Goal: Task Accomplishment & Management: Use online tool/utility

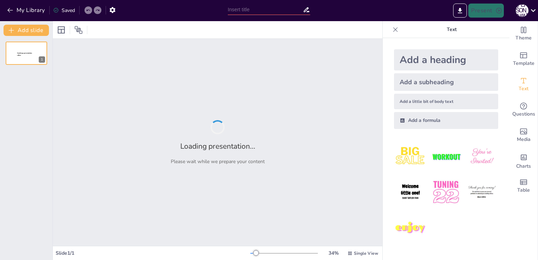
type input "Стратегия перехода на ЭТК: Цели, задачи и ключевые результаты"
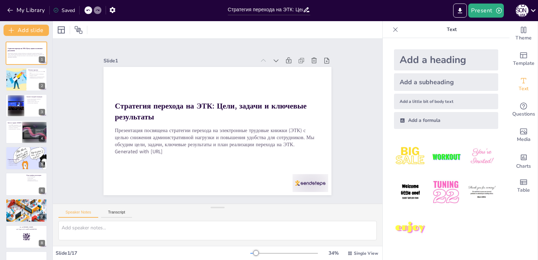
checkbox input "true"
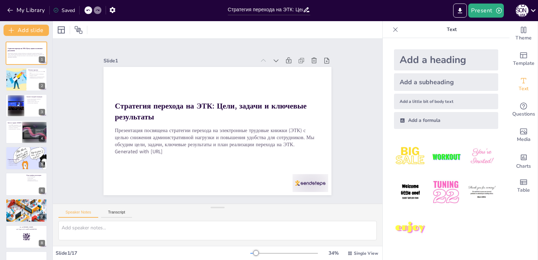
checkbox input "true"
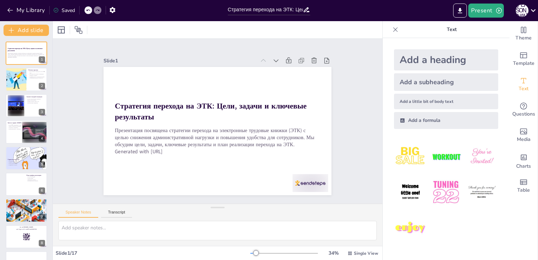
checkbox input "true"
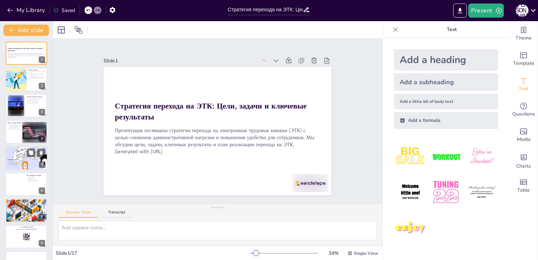
checkbox input "true"
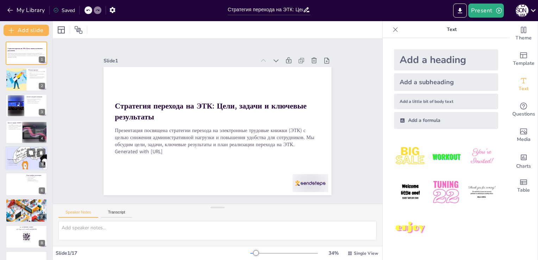
checkbox input "true"
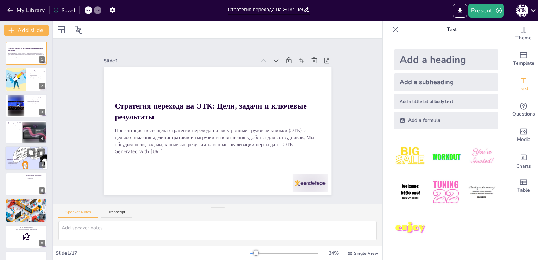
checkbox input "true"
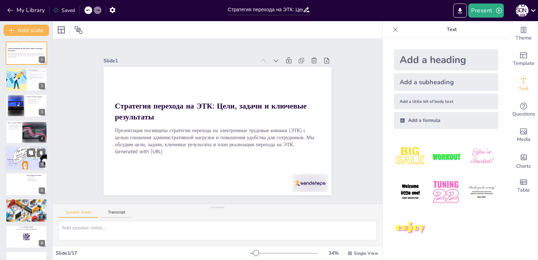
checkbox input "true"
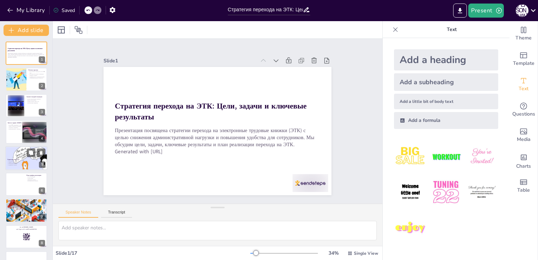
checkbox input "true"
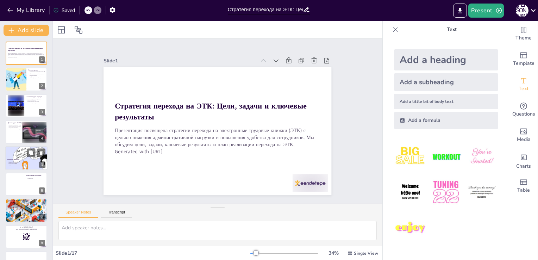
checkbox input "true"
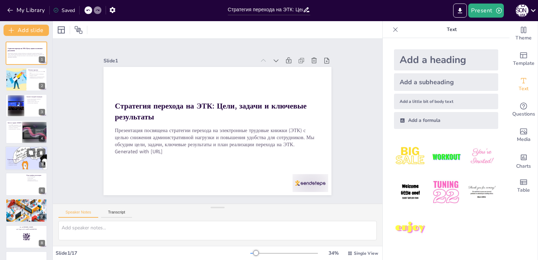
checkbox input "true"
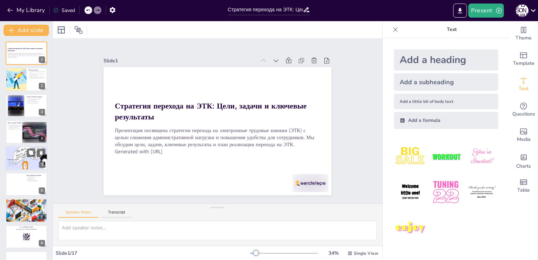
checkbox input "true"
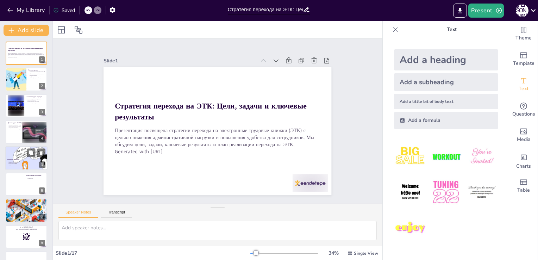
checkbox input "true"
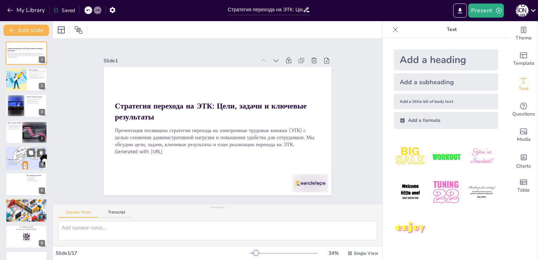
checkbox input "true"
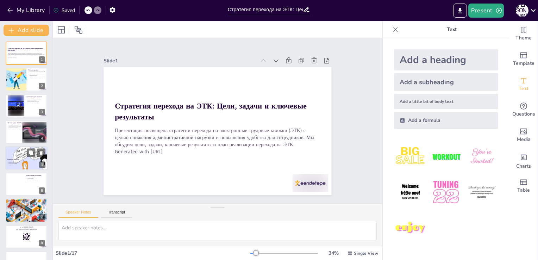
checkbox input "true"
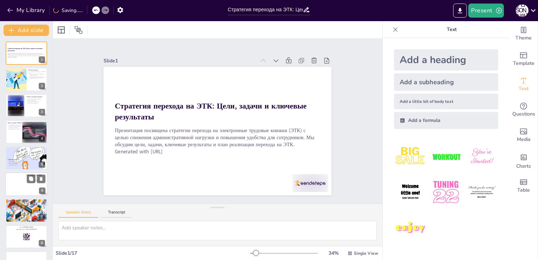
checkbox input "true"
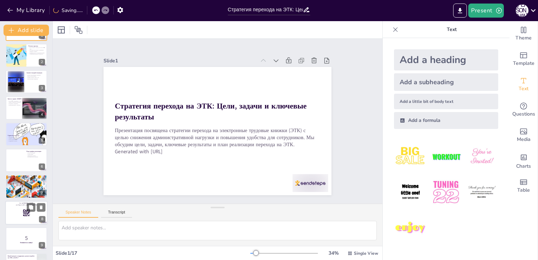
checkbox input "true"
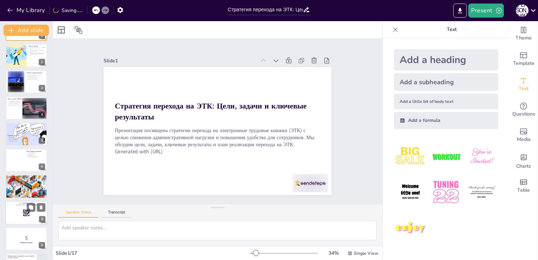
checkbox input "true"
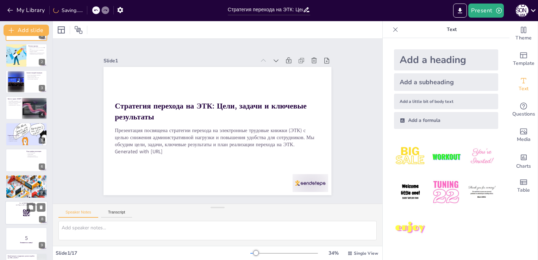
checkbox input "true"
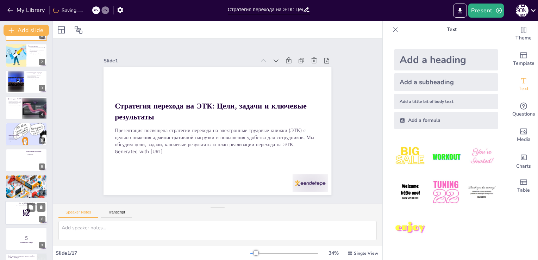
checkbox input "true"
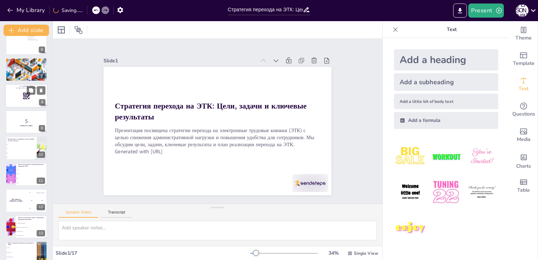
checkbox input "true"
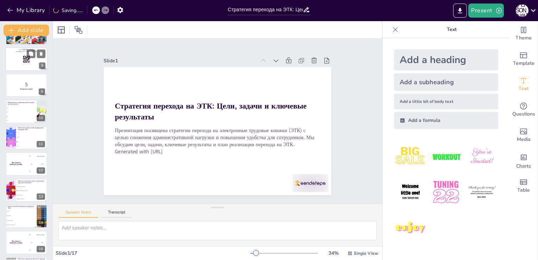
scroll to position [230, 0]
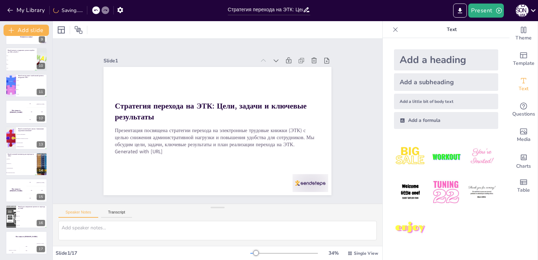
checkbox input "true"
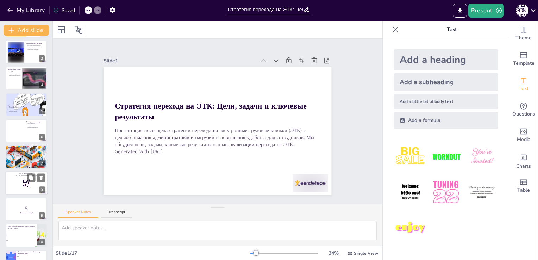
scroll to position [0, 0]
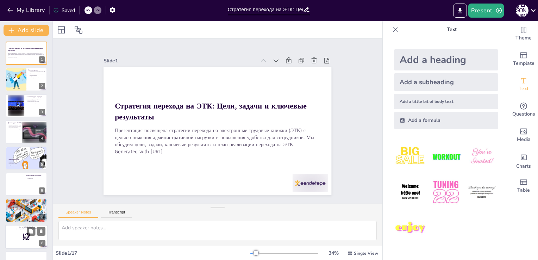
checkbox input "true"
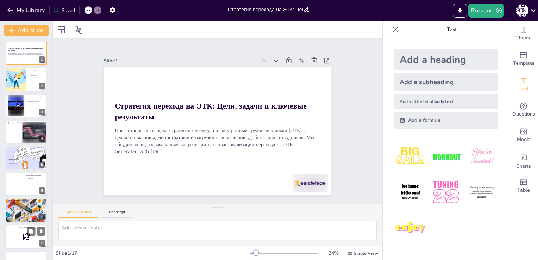
checkbox input "true"
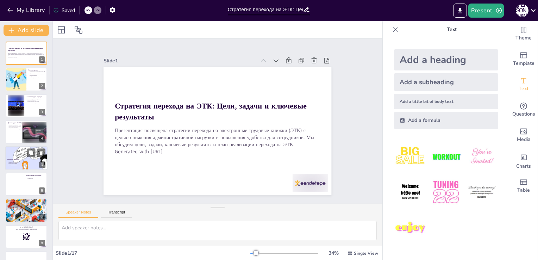
checkbox input "true"
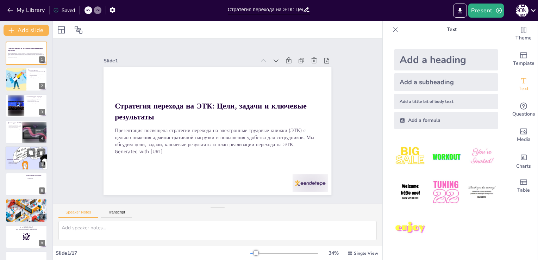
checkbox input "true"
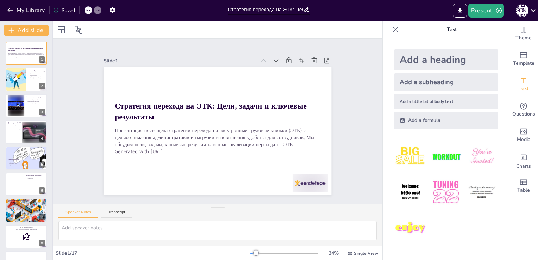
checkbox input "true"
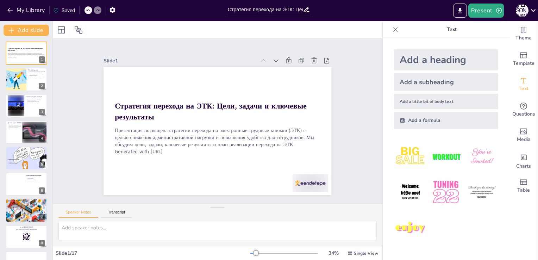
checkbox input "true"
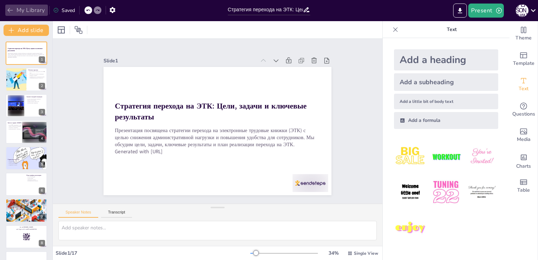
click at [9, 11] on icon "button" at bounding box center [10, 10] width 7 height 7
